Goal: Information Seeking & Learning: Learn about a topic

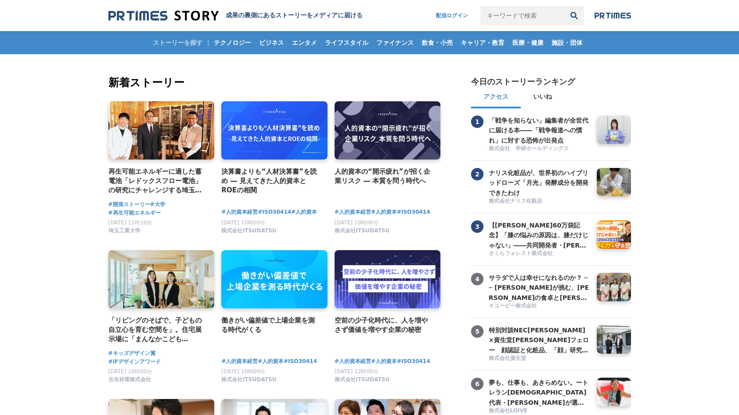
click at [528, 17] on input "キーワードで検索" at bounding box center [523, 16] width 84 height 20
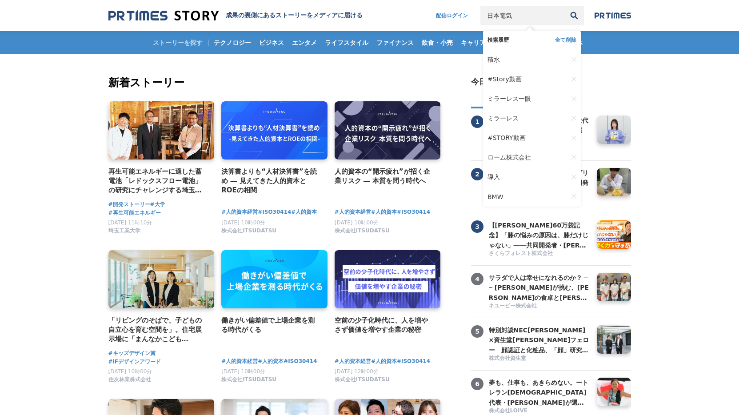
type input "日本電気"
click at [565, 6] on button "検索" at bounding box center [575, 16] width 20 height 20
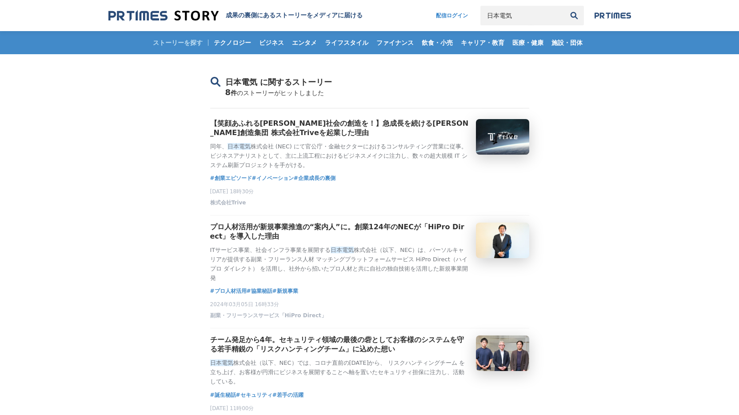
click at [552, 18] on input "日本電気" at bounding box center [523, 16] width 84 height 20
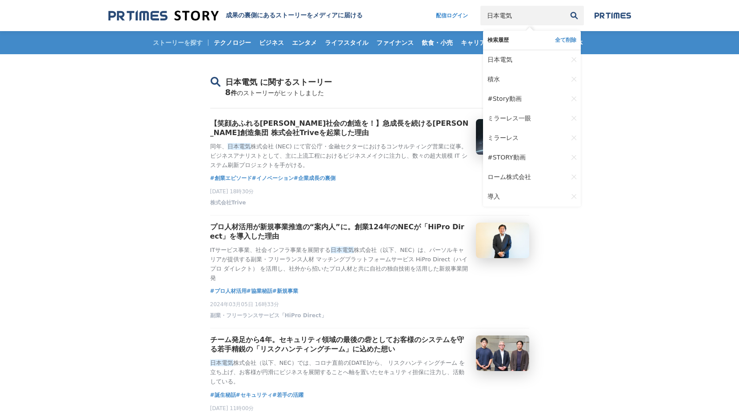
click at [552, 18] on input "日本電気" at bounding box center [523, 16] width 84 height 20
type input "NEC"
click at [565, 6] on button "検索" at bounding box center [575, 16] width 20 height 20
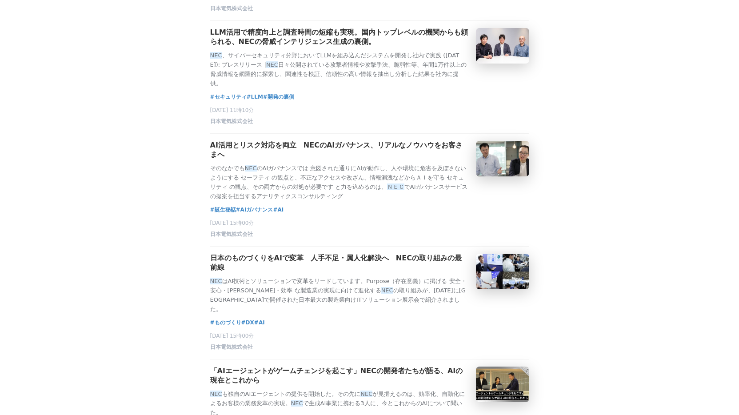
scroll to position [326, 0]
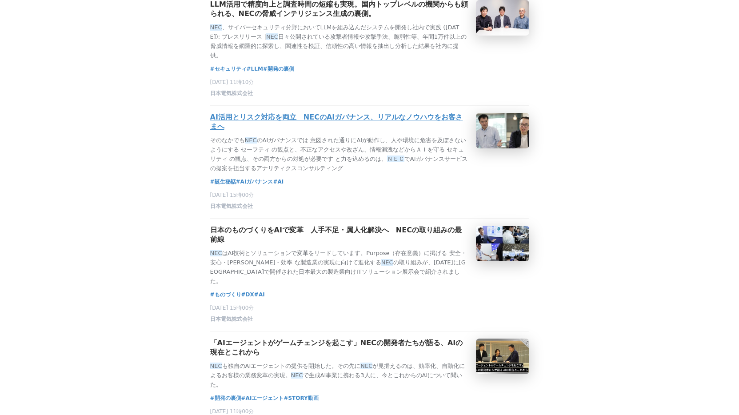
click at [364, 125] on h3 "AI活用とリスク対応を両立　NECのAIガバナンス、リアルなノウハウをお客さまへ" at bounding box center [339, 122] width 259 height 19
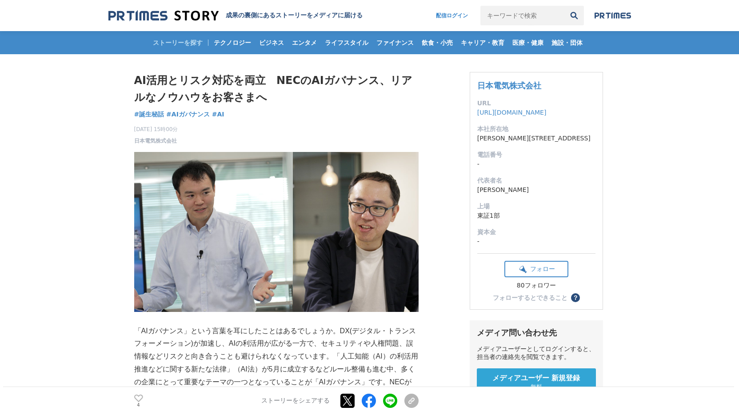
click at [152, 10] on img at bounding box center [163, 16] width 110 height 12
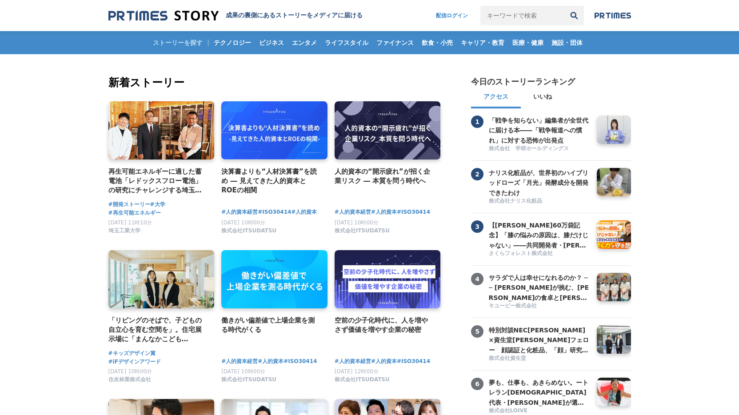
click at [517, 16] on input "キーワードで検索" at bounding box center [523, 16] width 84 height 20
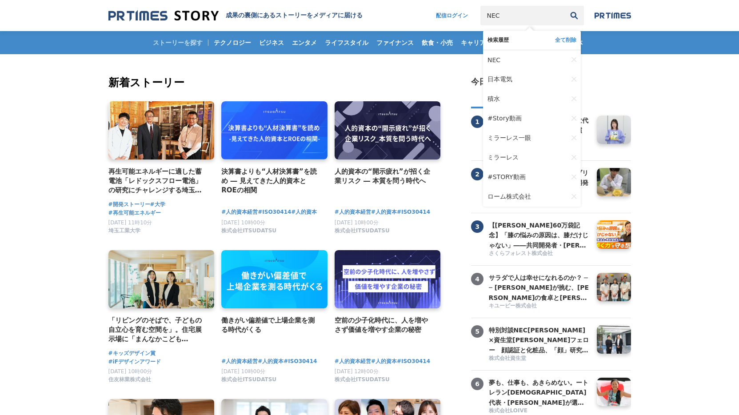
type input "NEC"
click at [565, 6] on button "検索" at bounding box center [575, 16] width 20 height 20
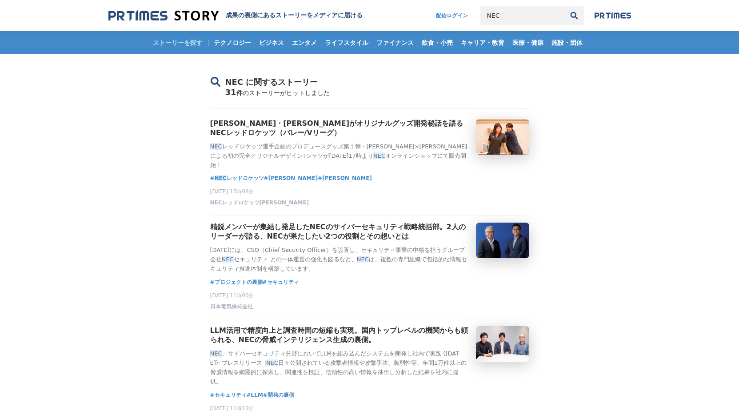
click at [192, 20] on img at bounding box center [163, 16] width 110 height 12
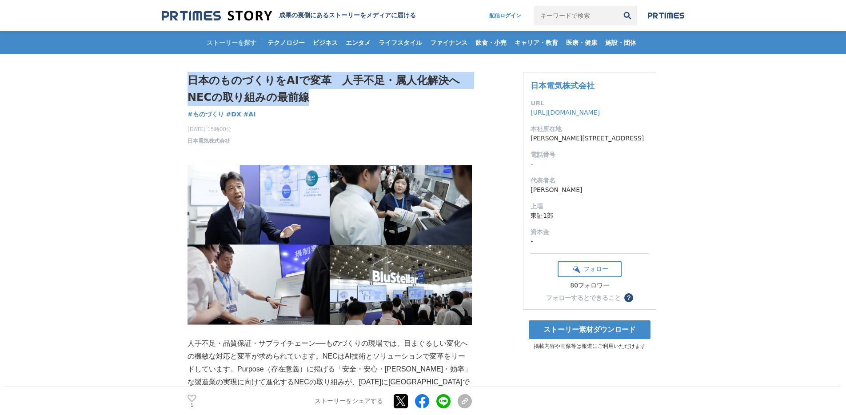
drag, startPoint x: 309, startPoint y: 100, endPoint x: 168, endPoint y: 84, distance: 141.8
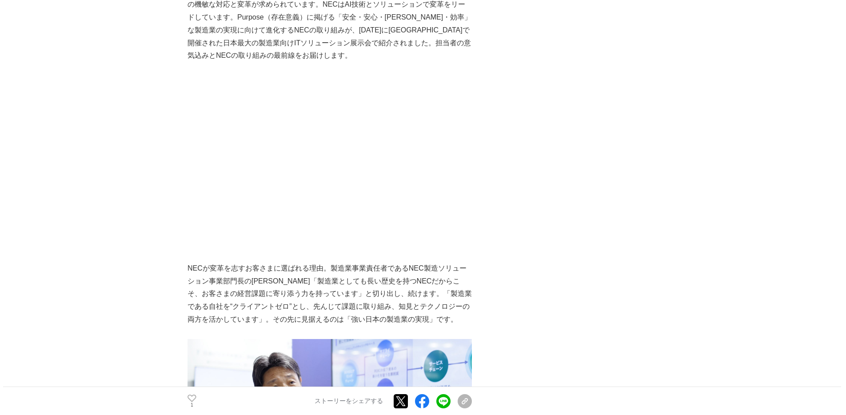
scroll to position [243, 0]
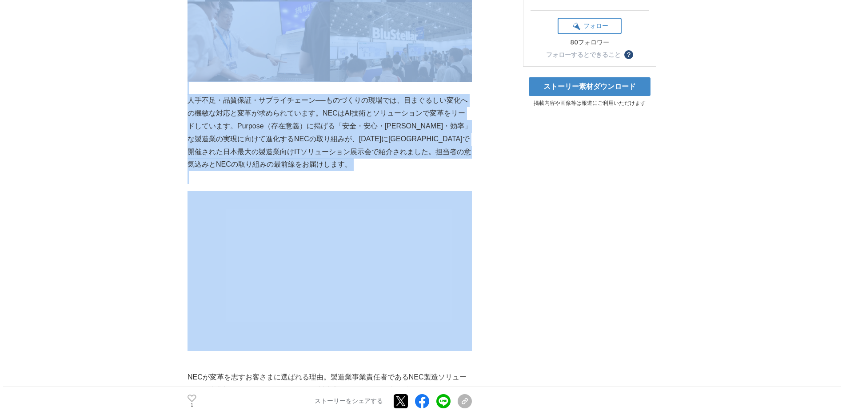
drag, startPoint x: 158, startPoint y: 193, endPoint x: 434, endPoint y: 349, distance: 316.7
drag, startPoint x: 186, startPoint y: 252, endPoint x: 198, endPoint y: 253, distance: 12.1
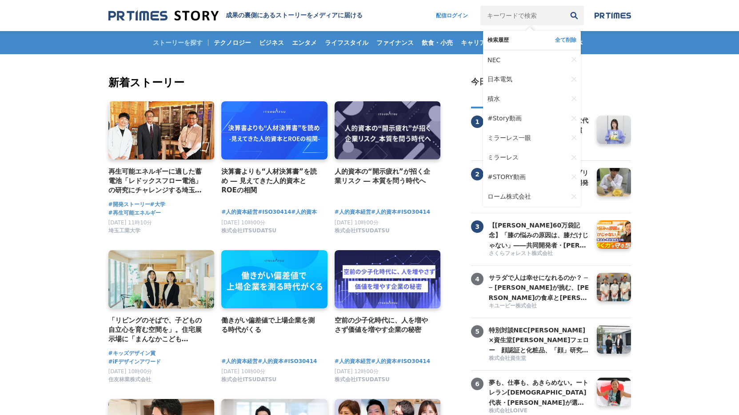
click at [521, 12] on input "キーワードで検索" at bounding box center [523, 16] width 84 height 20
type input "NEC"
click at [497, 56] on span "NEC" at bounding box center [494, 59] width 13 height 7
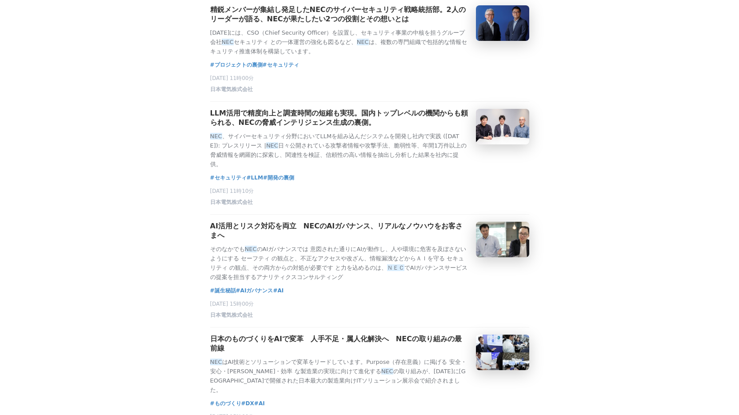
scroll to position [326, 0]
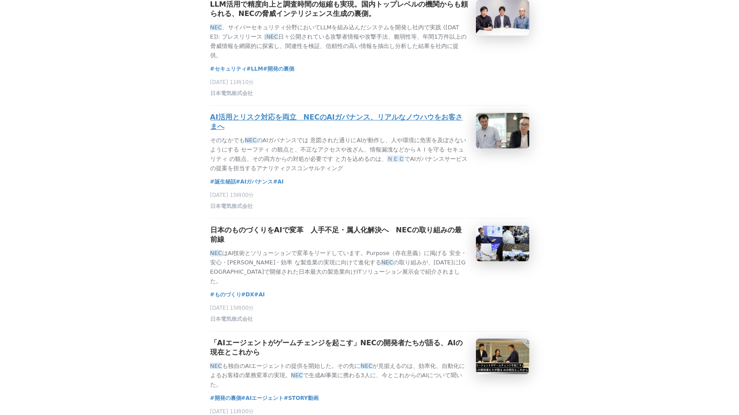
click at [393, 129] on h3 "AI活用とリスク対応を両立　NECのAIガバナンス、リアルなノウハウをお客さまへ" at bounding box center [339, 122] width 259 height 19
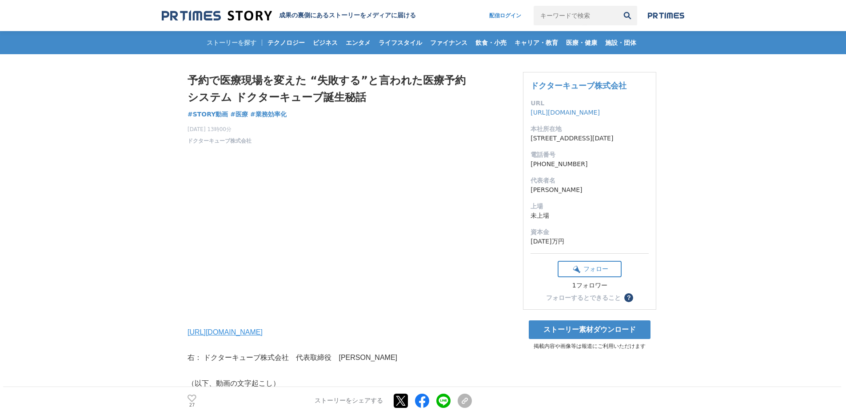
click at [572, 16] on input "キーワードで検索" at bounding box center [576, 16] width 84 height 20
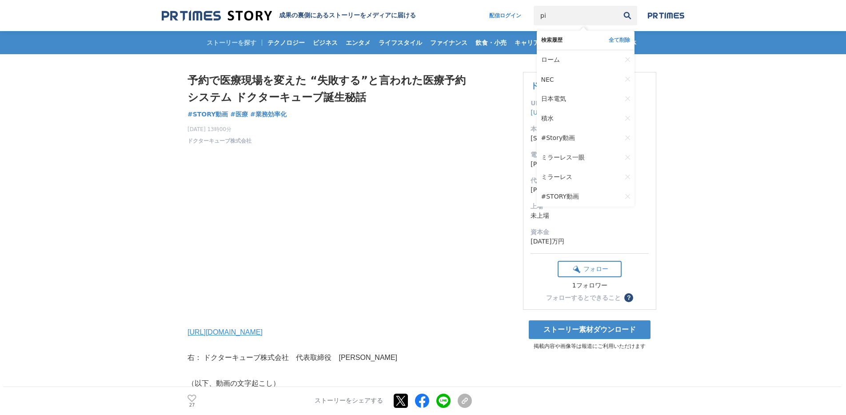
type input "p"
type input "1curiosity"
click at [618, 6] on button "検索" at bounding box center [628, 16] width 20 height 20
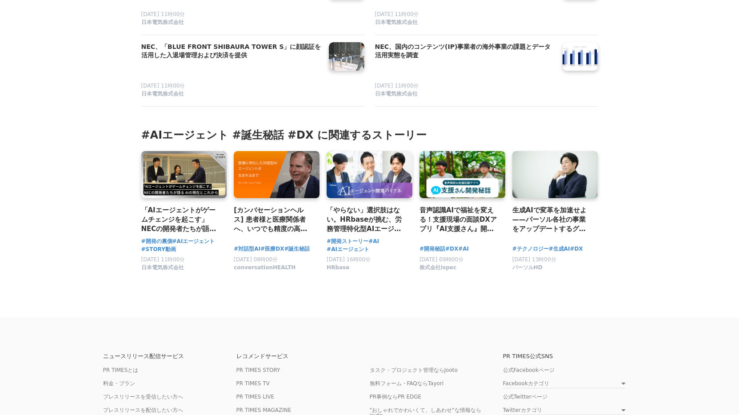
scroll to position [2531, 0]
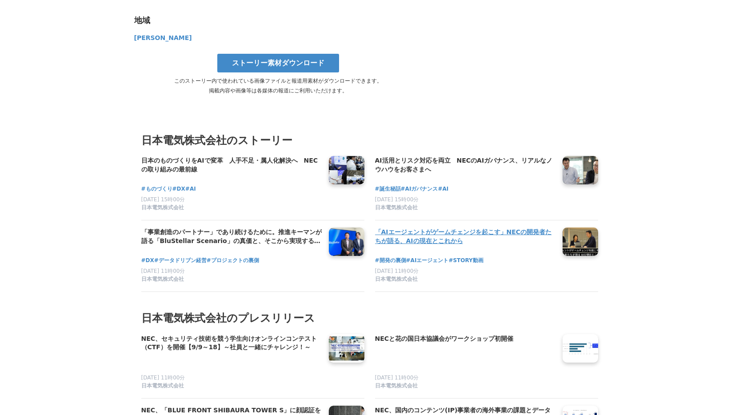
click at [451, 228] on h4 "「AIエージェントがゲームチェンジを起こす」NECの開発者たちが語る、AIの現在とこれから" at bounding box center [465, 237] width 180 height 18
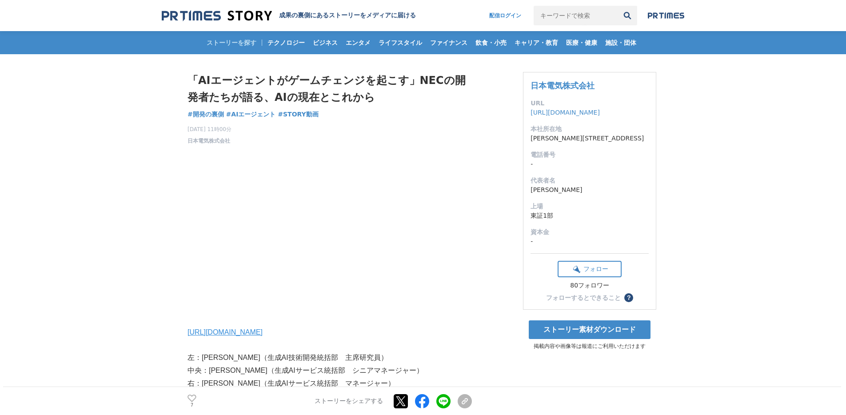
click at [246, 13] on img at bounding box center [217, 16] width 110 height 12
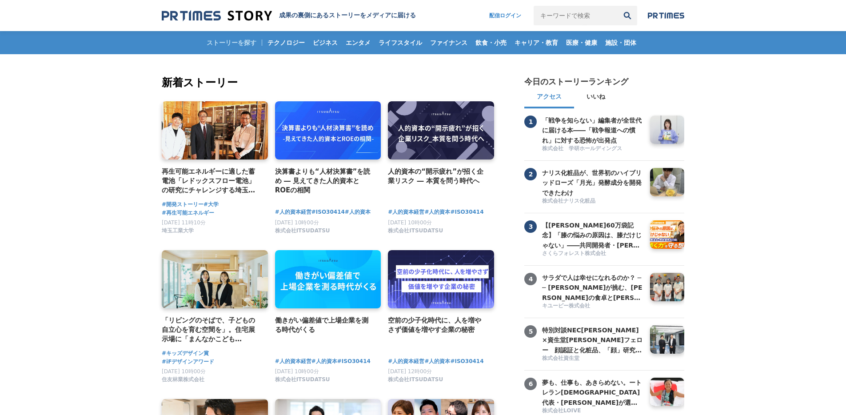
click at [574, 14] on input "キーワードで検索" at bounding box center [576, 16] width 84 height 20
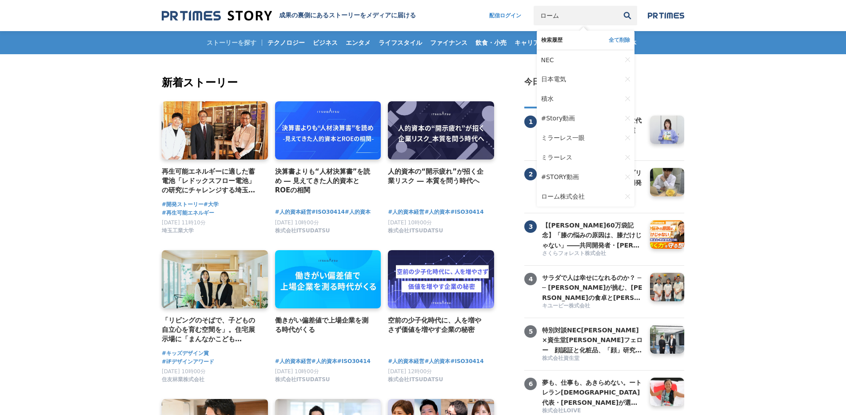
type input "ローム"
click at [618, 6] on button "検索" at bounding box center [628, 16] width 20 height 20
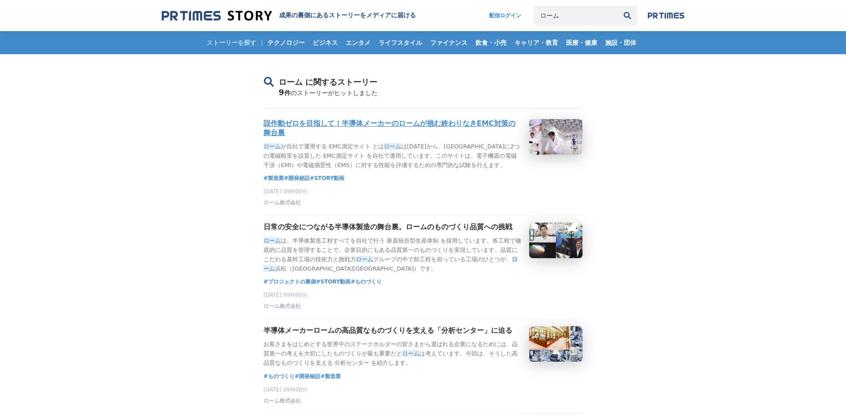
click at [377, 131] on h3 "誤作動ゼロを目指して！半導体メーカーのロームが挑む終わりなきEMC対策の舞台裏" at bounding box center [393, 128] width 259 height 19
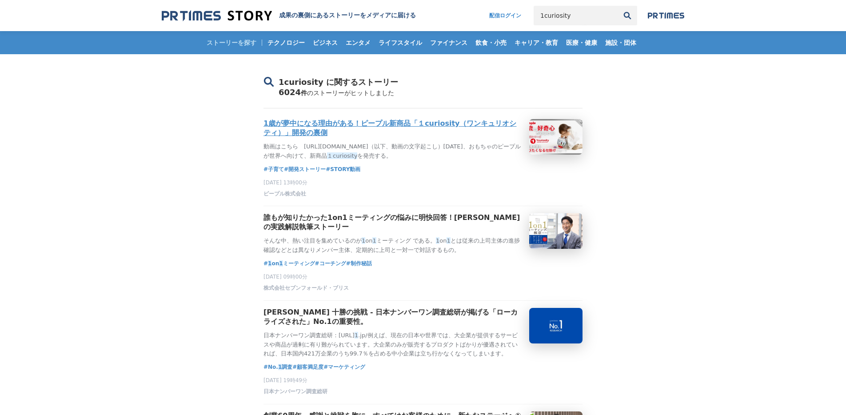
click at [402, 132] on h3 "1歳が夢中になる理由がある！ピープル新商品「１curiosity（ワンキュリオシティ）」開発の裏側" at bounding box center [393, 128] width 259 height 19
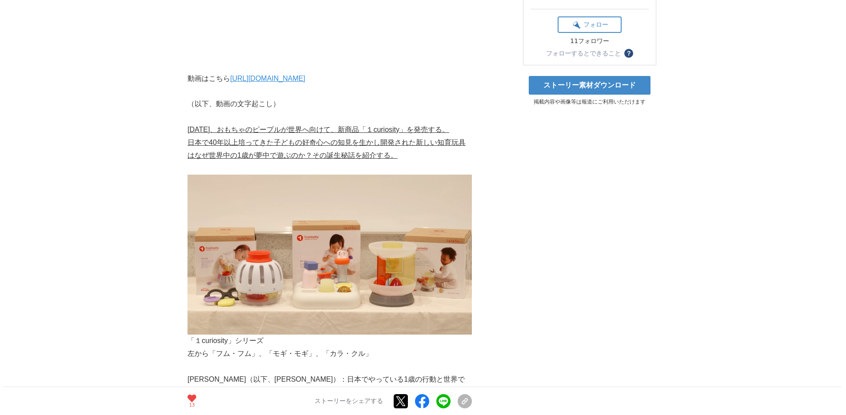
scroll to position [217, 0]
